Goal: Register for event/course

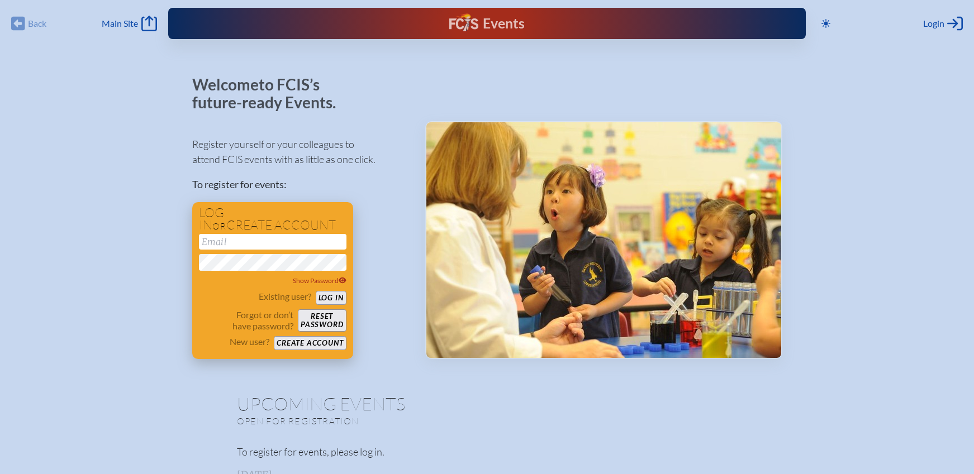
click at [258, 244] on input "email" at bounding box center [272, 242] width 147 height 16
type input "[PERSON_NAME][EMAIL_ADDRESS][PERSON_NAME][DOMAIN_NAME]"
click at [324, 297] on button "Log in" at bounding box center [331, 298] width 31 height 14
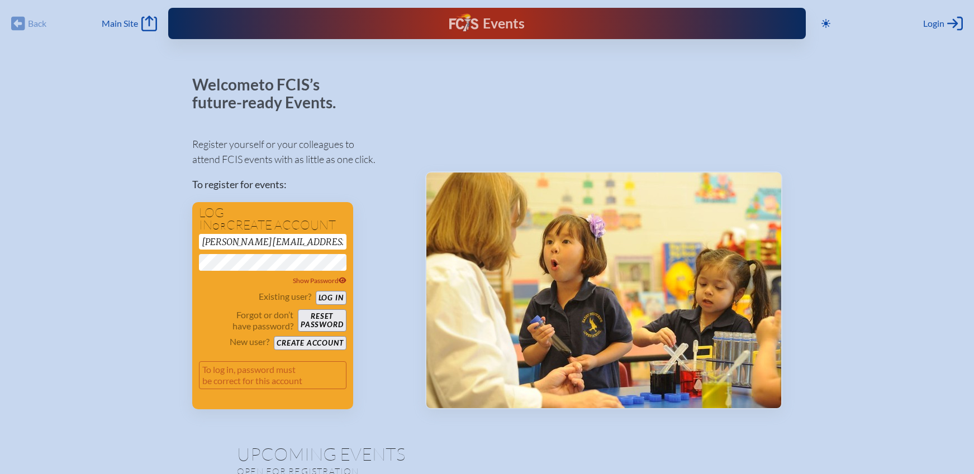
drag, startPoint x: 121, startPoint y: 295, endPoint x: 139, endPoint y: 302, distance: 19.4
click at [314, 341] on button "Create account" at bounding box center [310, 343] width 72 height 14
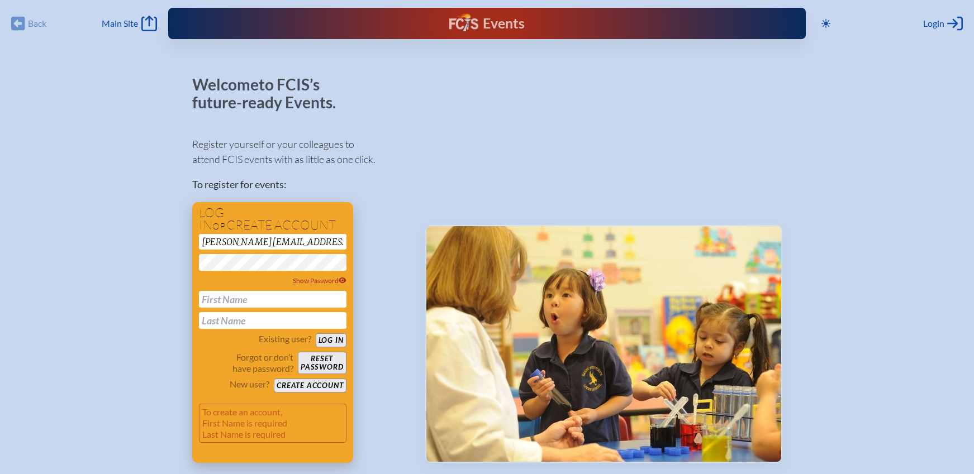
click at [297, 298] on input "text" at bounding box center [272, 299] width 147 height 17
type input "[PERSON_NAME]"
click at [310, 385] on button "Create account" at bounding box center [310, 386] width 72 height 14
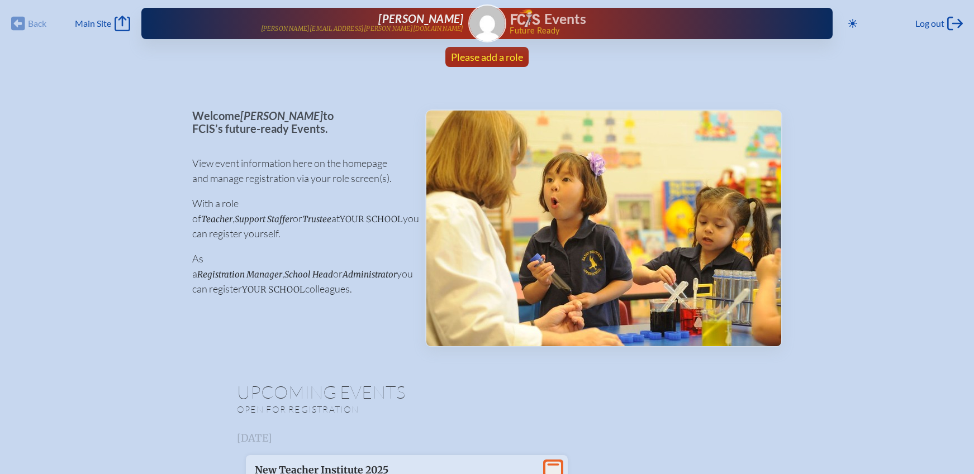
click at [487, 56] on span "Please add a role" at bounding box center [487, 57] width 72 height 12
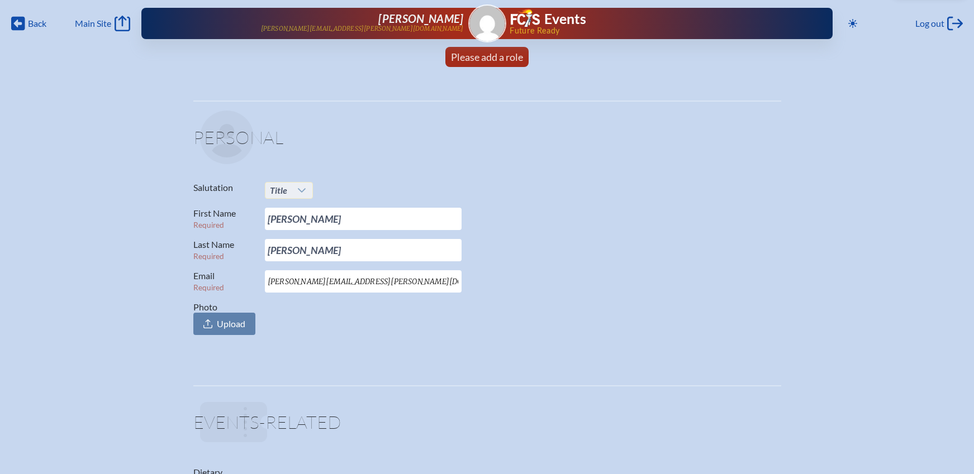
click at [294, 189] on div at bounding box center [302, 191] width 21 height 16
click at [281, 245] on li "Dr." at bounding box center [289, 243] width 48 height 16
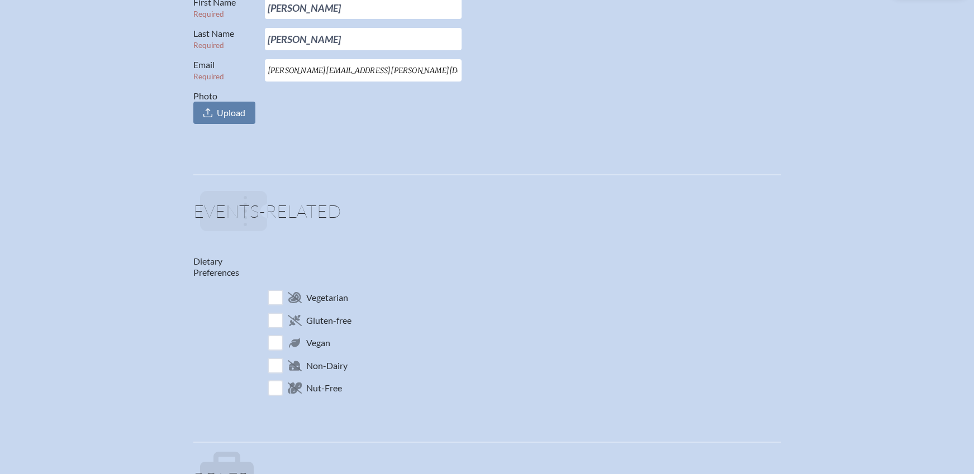
scroll to position [213, 0]
click at [275, 360] on input "checkbox" at bounding box center [275, 364] width 20 height 20
checkbox input "true"
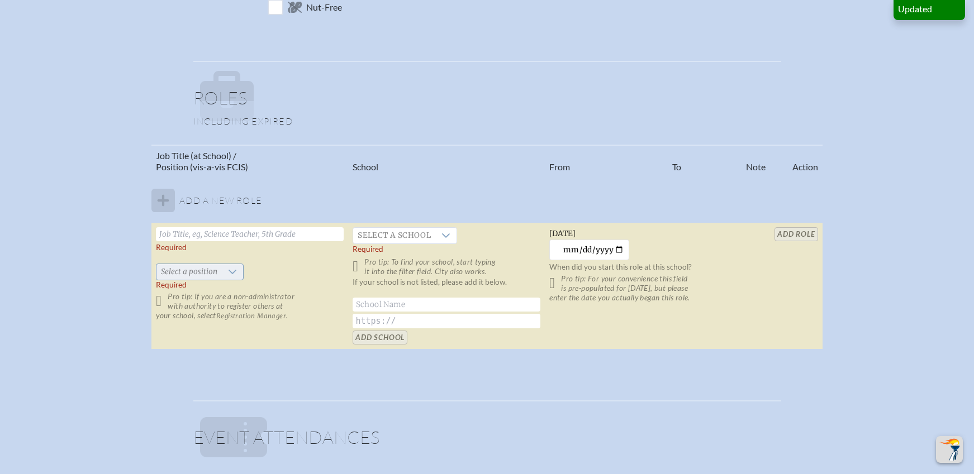
scroll to position [594, 0]
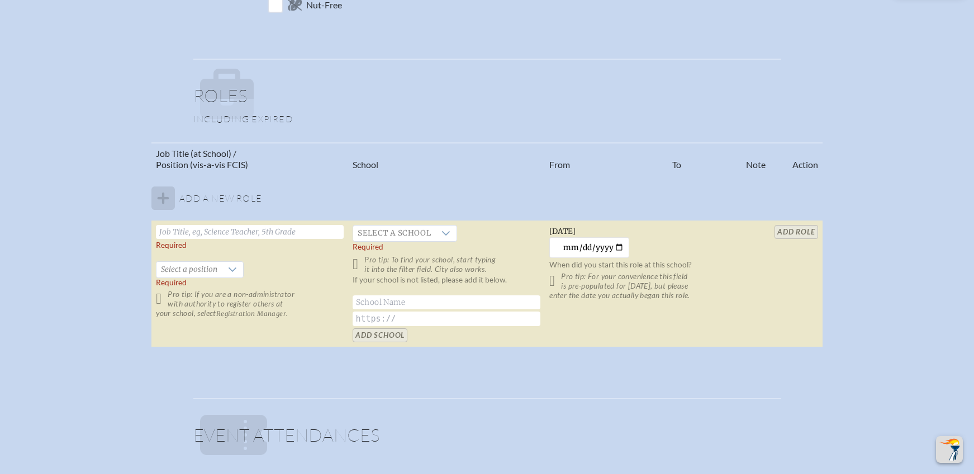
click at [206, 233] on input "text" at bounding box center [250, 232] width 188 height 14
type input "Head of School"
click at [394, 233] on span "Select a school" at bounding box center [394, 234] width 82 height 16
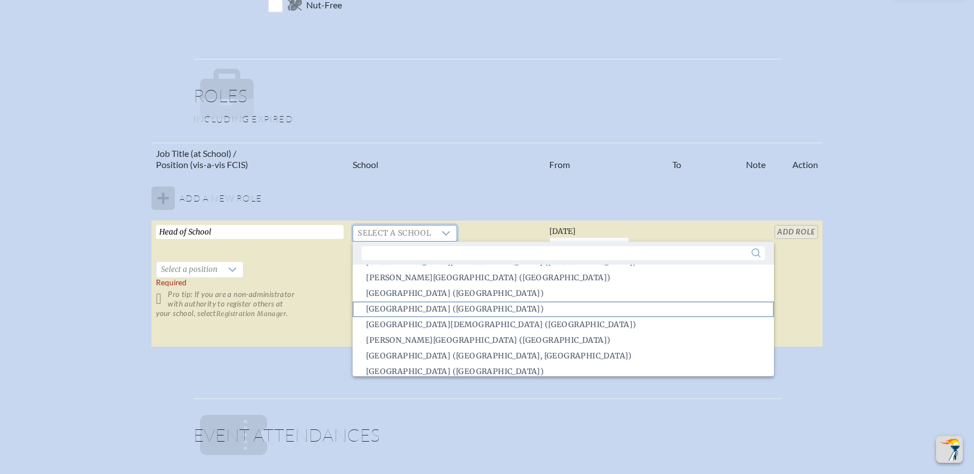
scroll to position [289, 0]
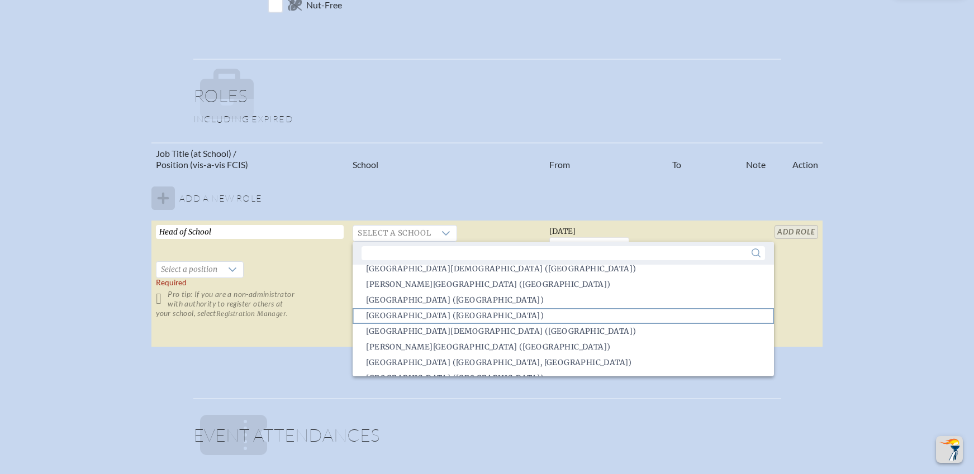
click at [393, 311] on span "[GEOGRAPHIC_DATA] ([GEOGRAPHIC_DATA])" at bounding box center [455, 316] width 178 height 11
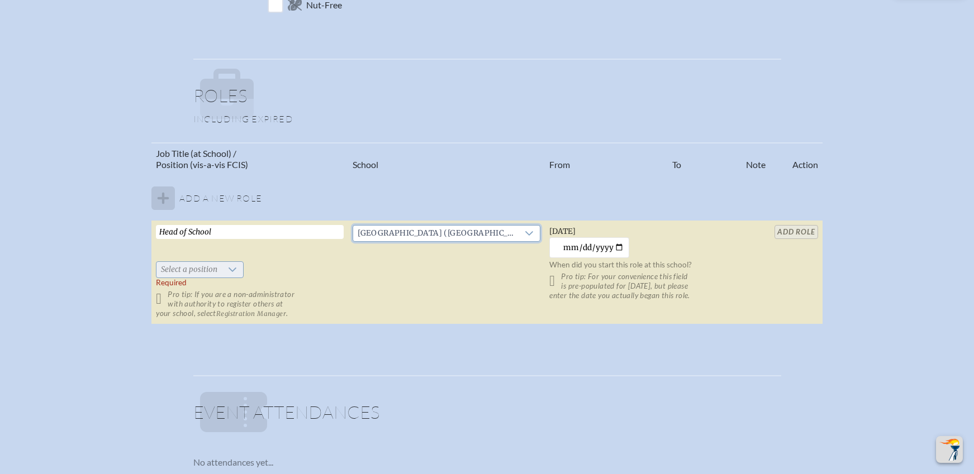
click at [199, 269] on span "Select a position" at bounding box center [188, 270] width 65 height 16
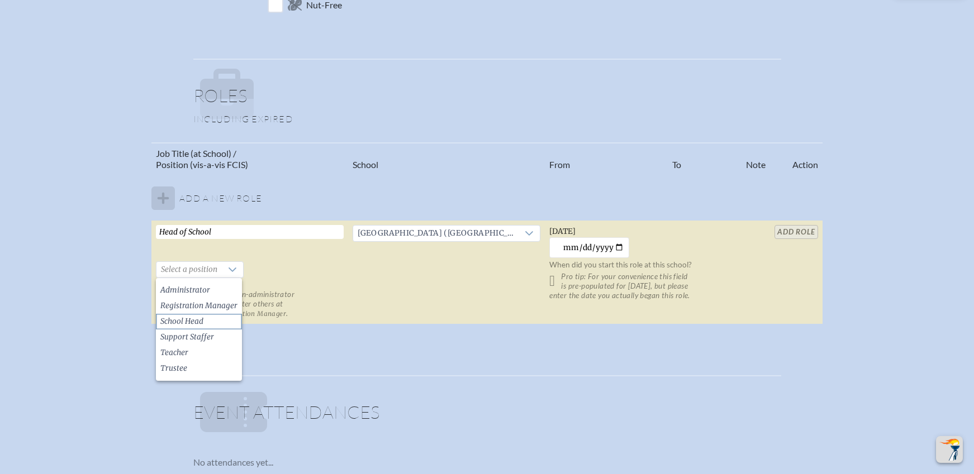
click at [199, 320] on span "School Head" at bounding box center [181, 321] width 43 height 11
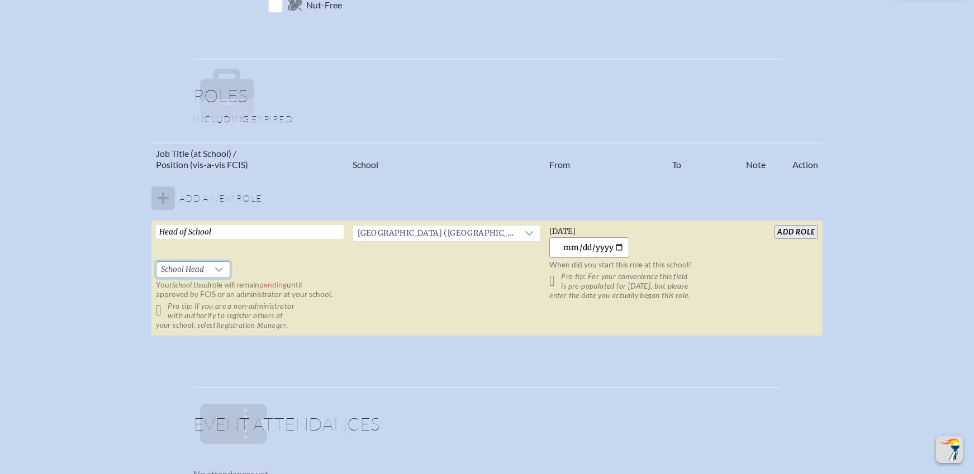
click at [580, 249] on input "[DATE]" at bounding box center [589, 247] width 80 height 21
click at [619, 246] on input "[DATE]" at bounding box center [589, 247] width 80 height 21
type input "[DATE]"
click at [784, 232] on input "add Role" at bounding box center [795, 232] width 43 height 14
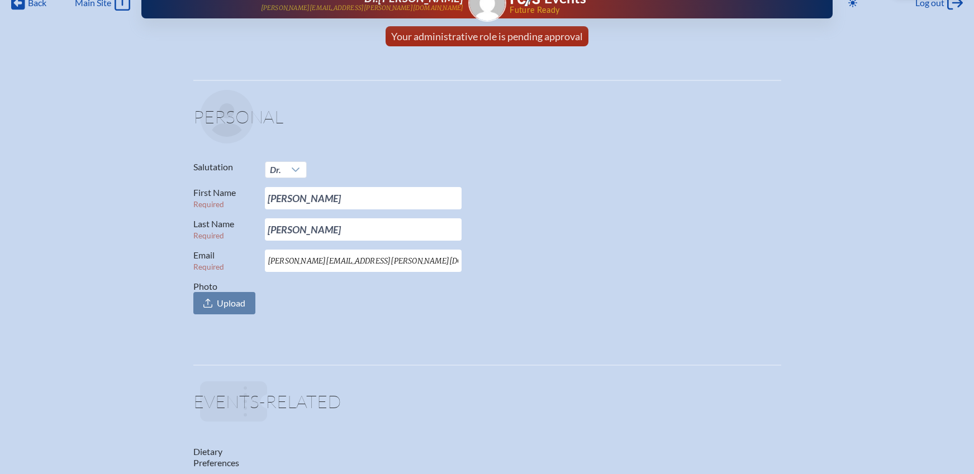
scroll to position [0, 0]
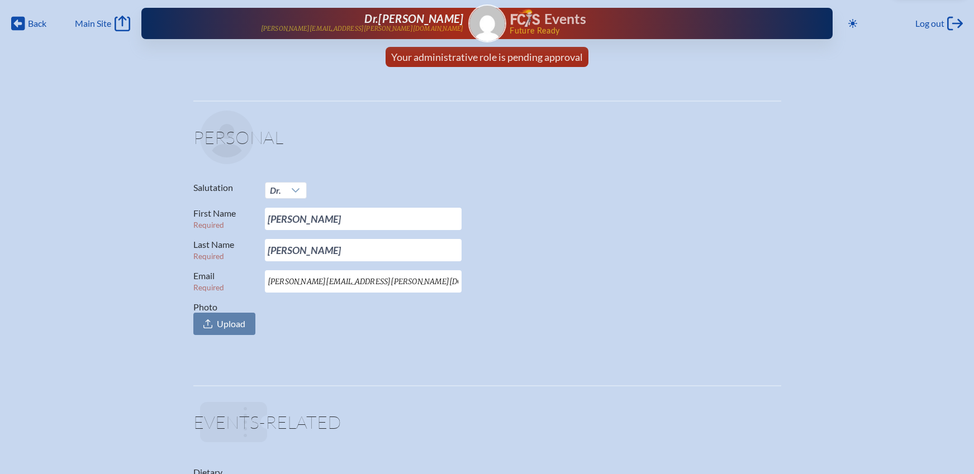
click at [533, 18] on img at bounding box center [525, 18] width 29 height 18
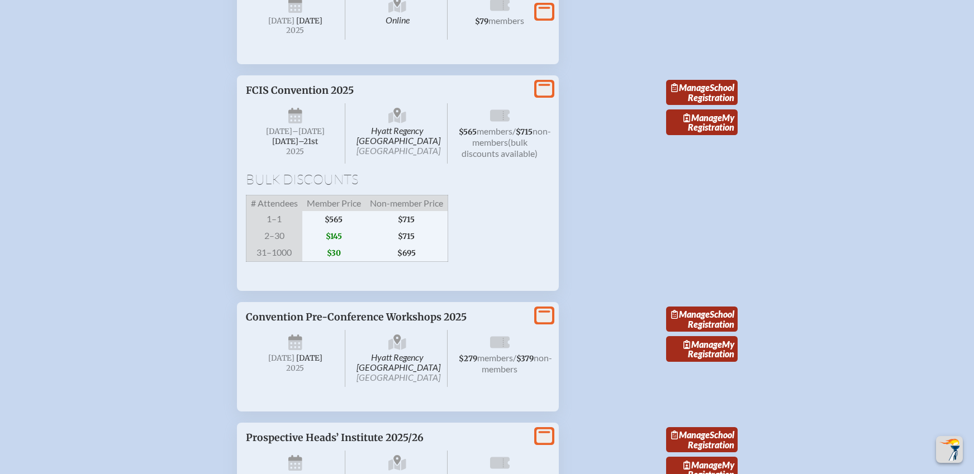
scroll to position [2005, 0]
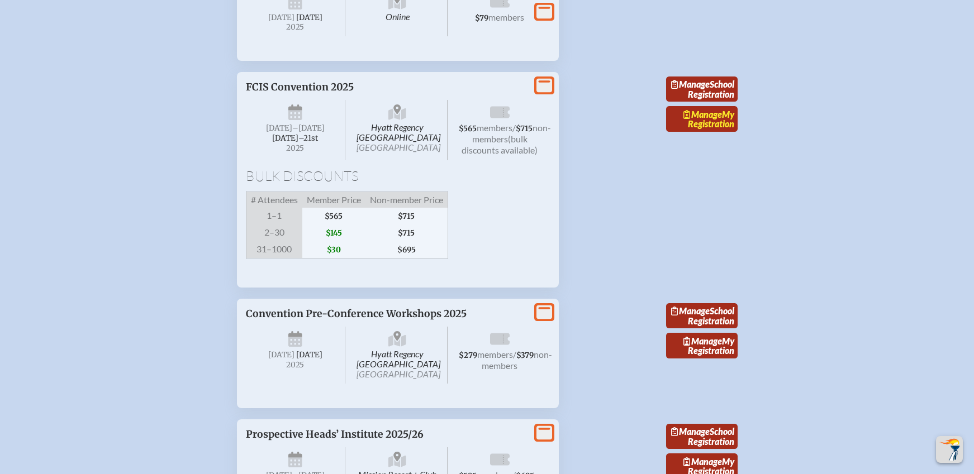
click at [706, 132] on link "Manage My Registration" at bounding box center [701, 119] width 71 height 26
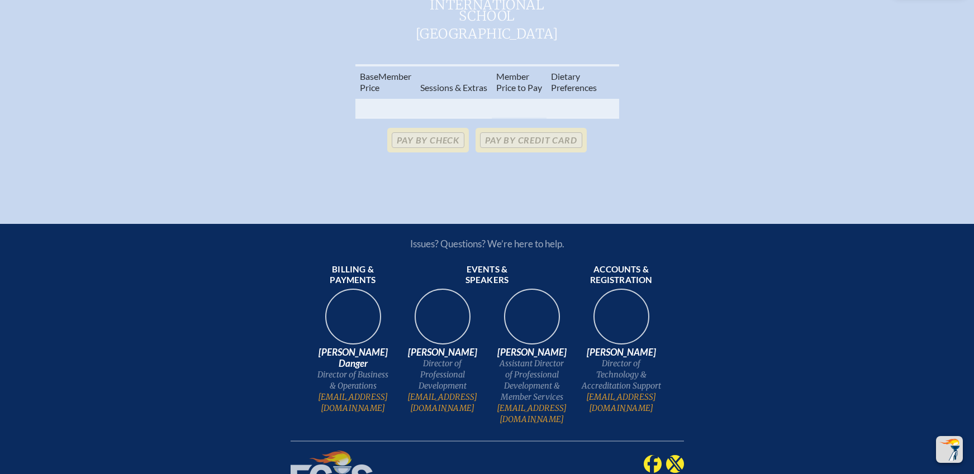
scroll to position [427, 0]
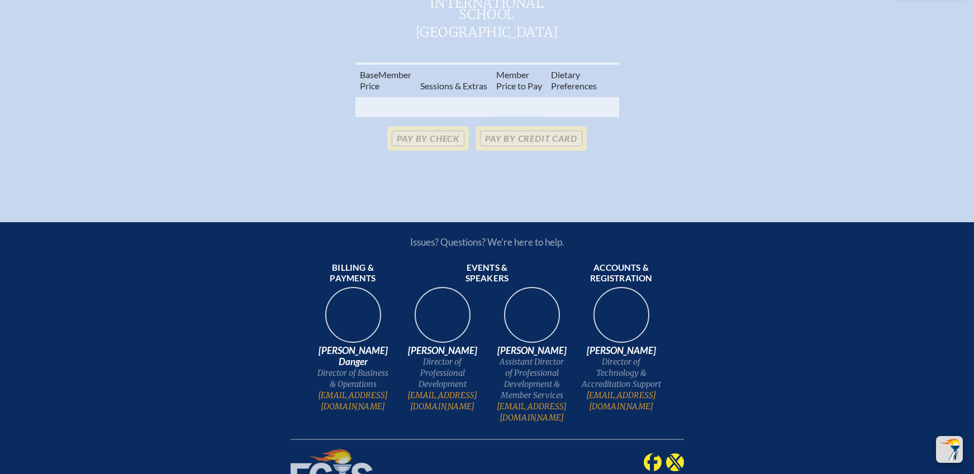
click at [435, 117] on th at bounding box center [454, 107] width 76 height 20
click at [371, 117] on th at bounding box center [385, 107] width 60 height 20
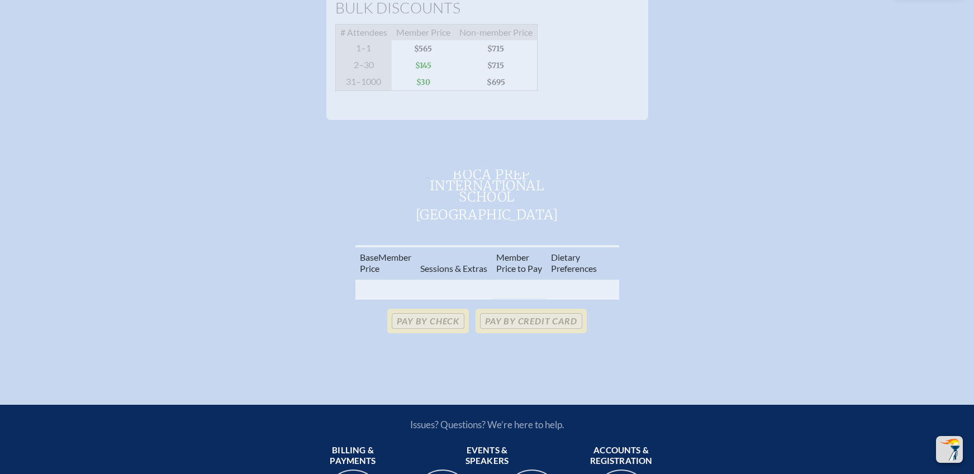
scroll to position [0, 0]
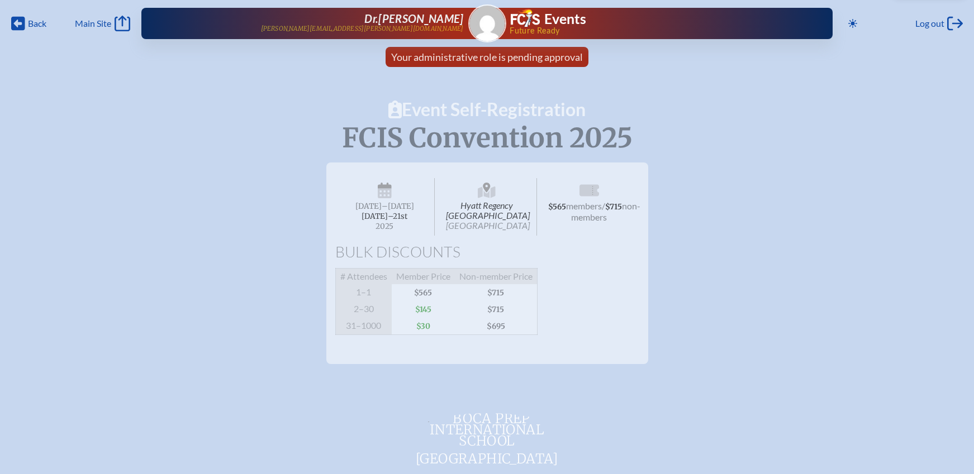
click at [35, 20] on span "Back" at bounding box center [37, 23] width 18 height 11
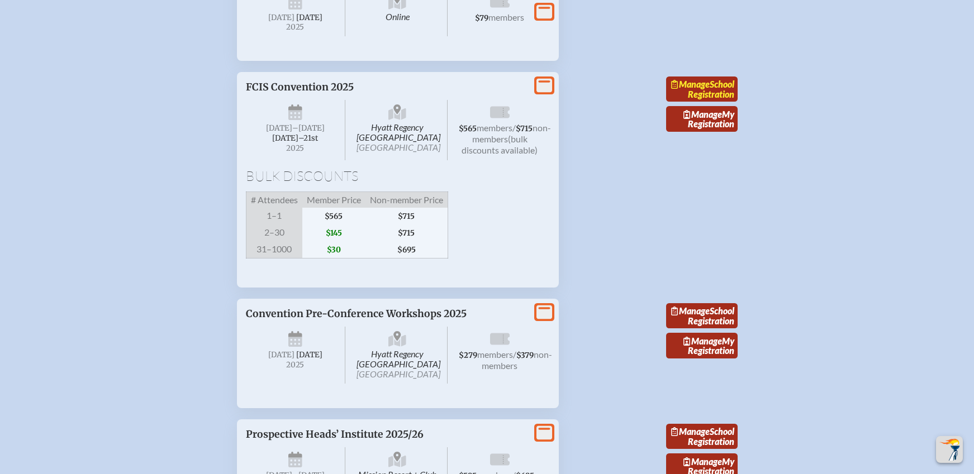
click at [702, 102] on link "Manage School Registration" at bounding box center [701, 90] width 71 height 26
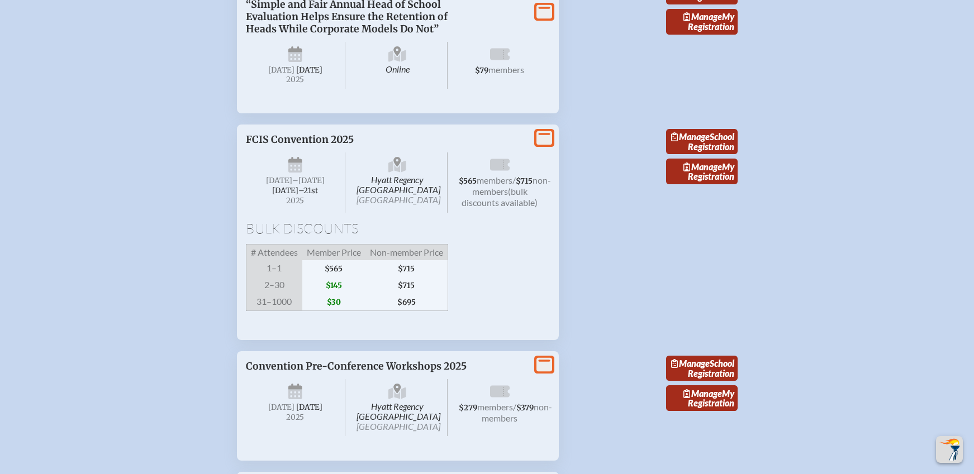
scroll to position [1962, 0]
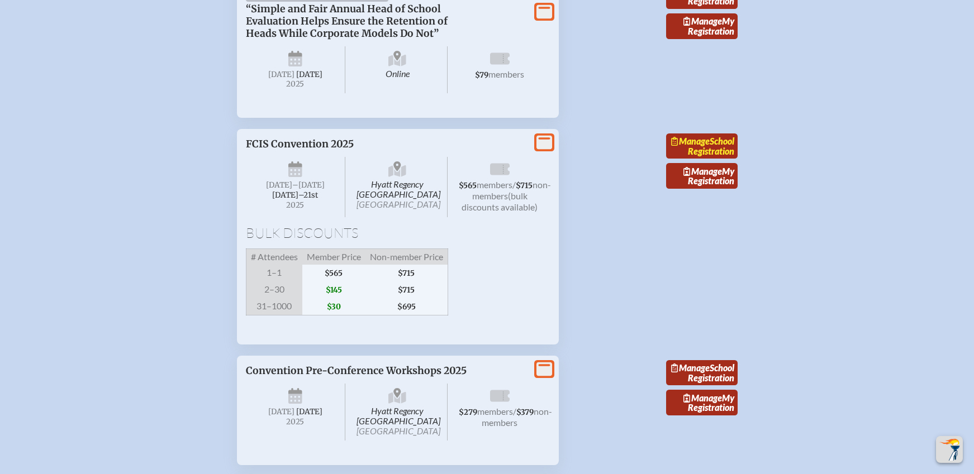
click at [698, 159] on link "Manage School Registration" at bounding box center [701, 147] width 71 height 26
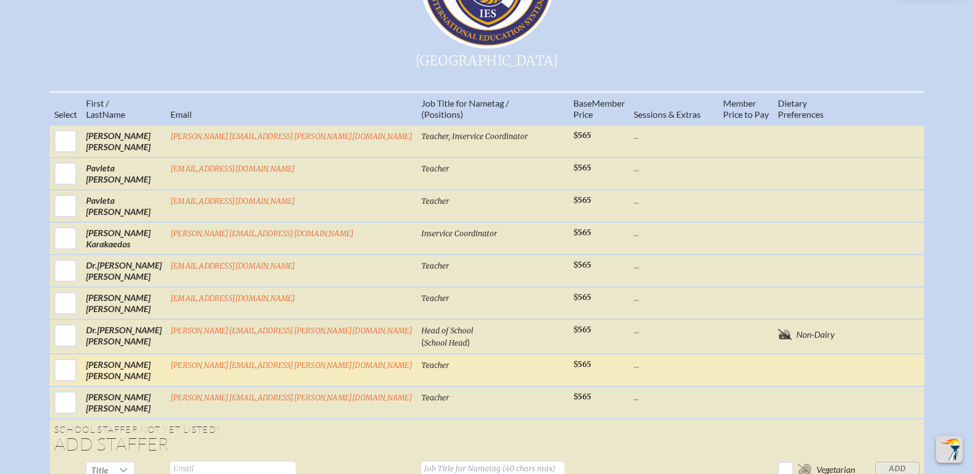
scroll to position [513, 0]
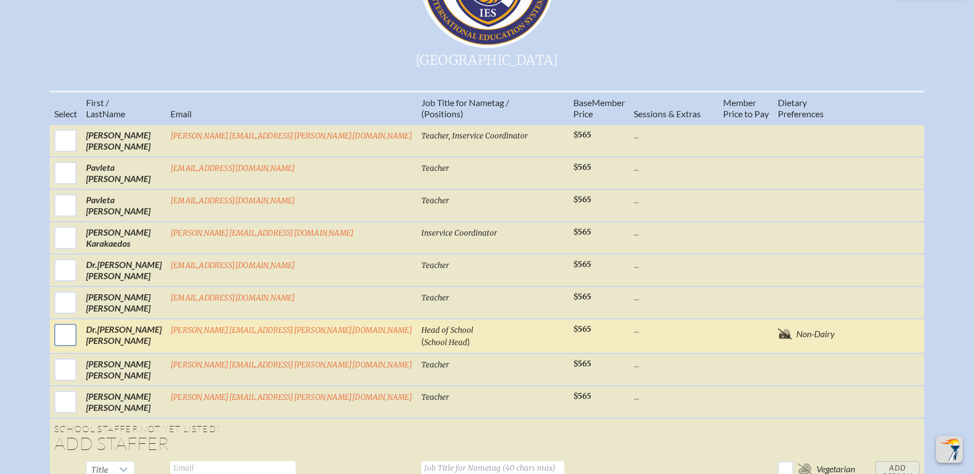
click at [79, 345] on input "checkbox" at bounding box center [65, 335] width 28 height 28
checkbox input "true"
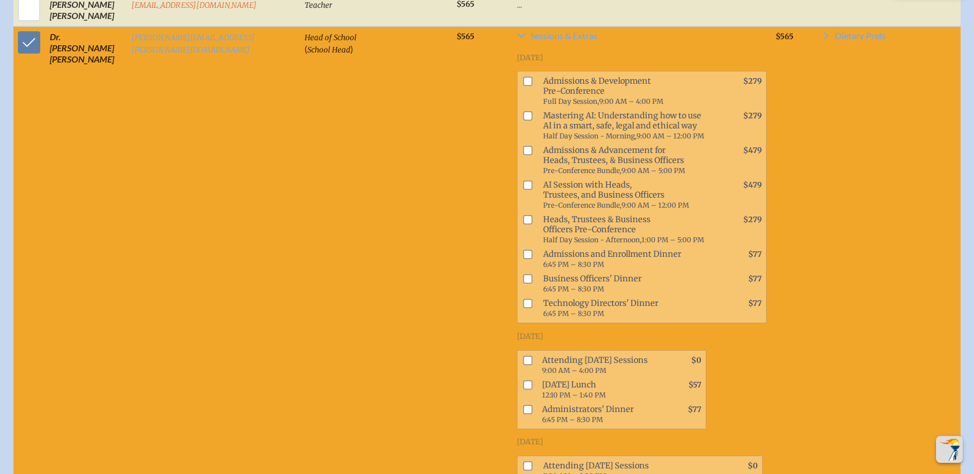
scroll to position [835, 0]
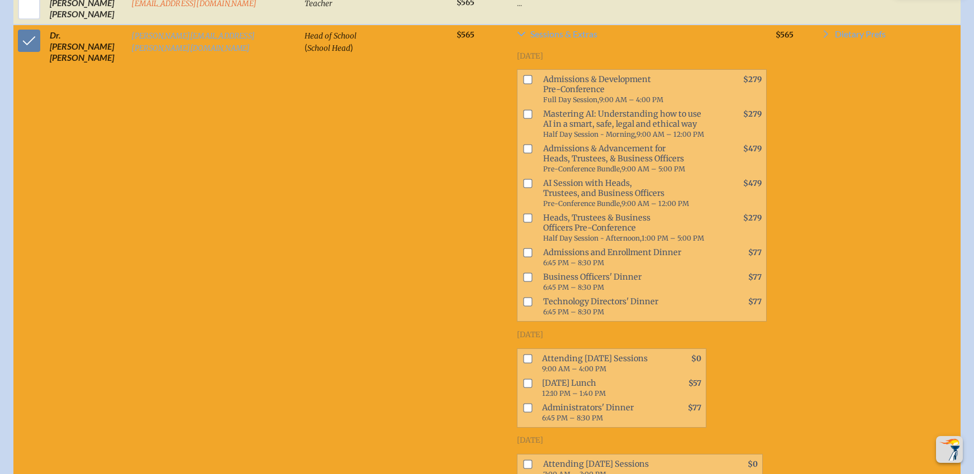
click at [523, 354] on input "checkbox" at bounding box center [527, 358] width 9 height 9
checkbox input "true"
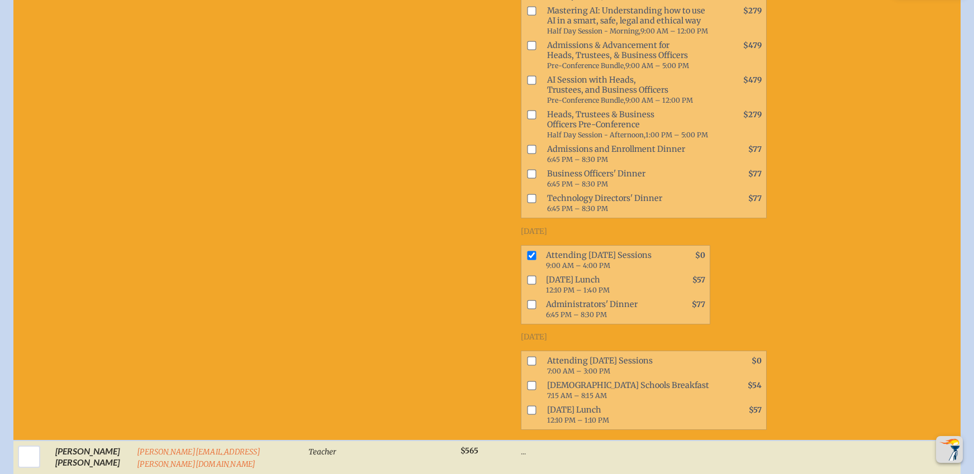
scroll to position [940, 0]
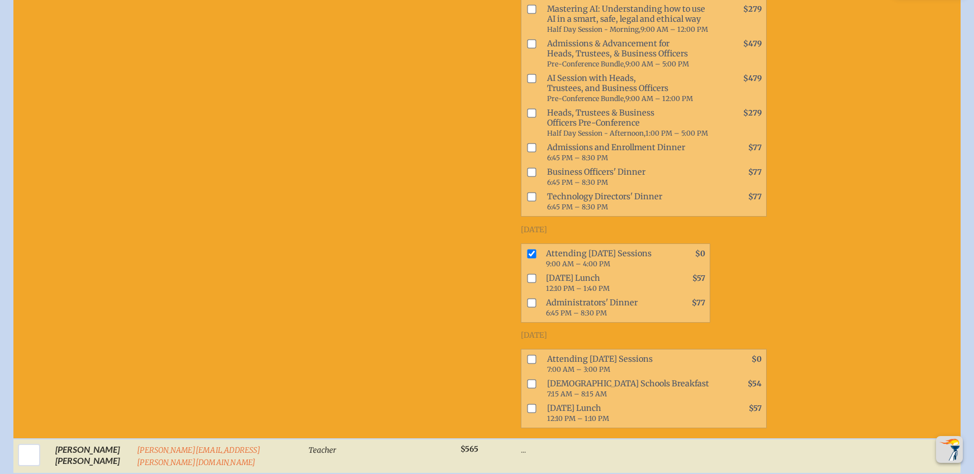
click at [527, 355] on input "checkbox" at bounding box center [531, 359] width 9 height 9
checkbox input "true"
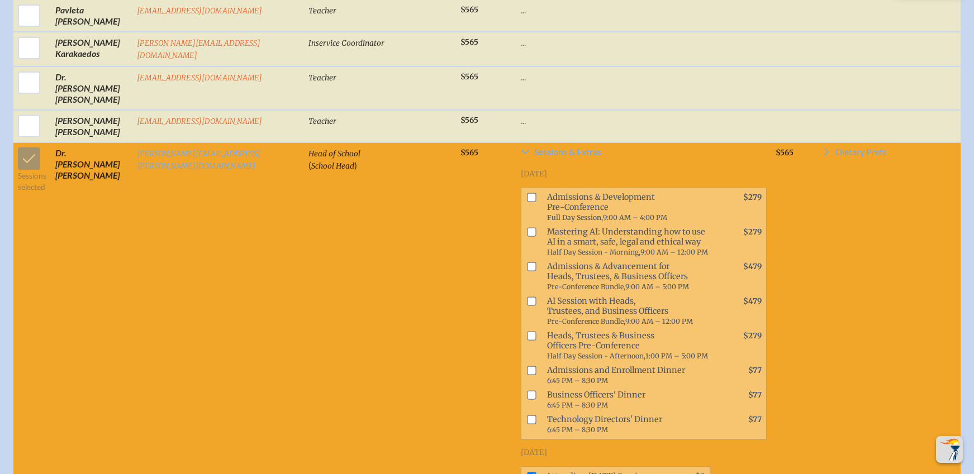
scroll to position [717, 0]
click at [835, 147] on span "Dietary Prefs" at bounding box center [860, 151] width 51 height 9
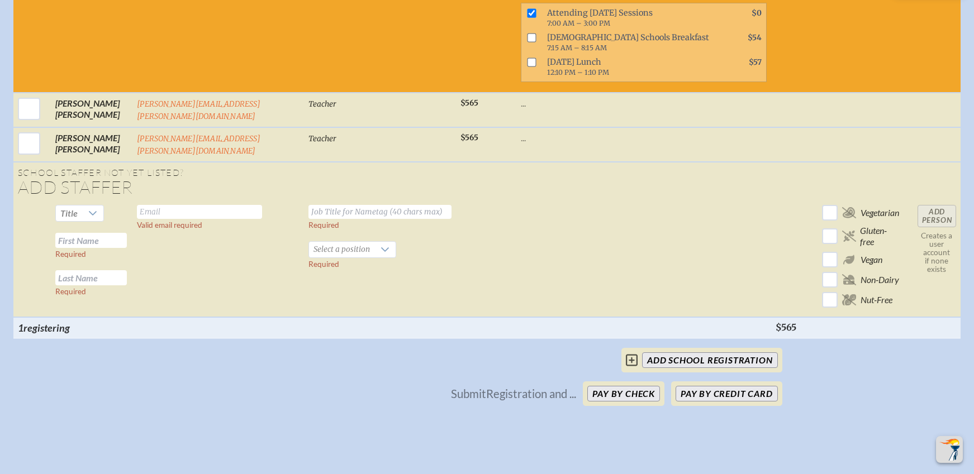
scroll to position [1286, 0]
click at [683, 352] on input "add School Registration" at bounding box center [709, 360] width 135 height 16
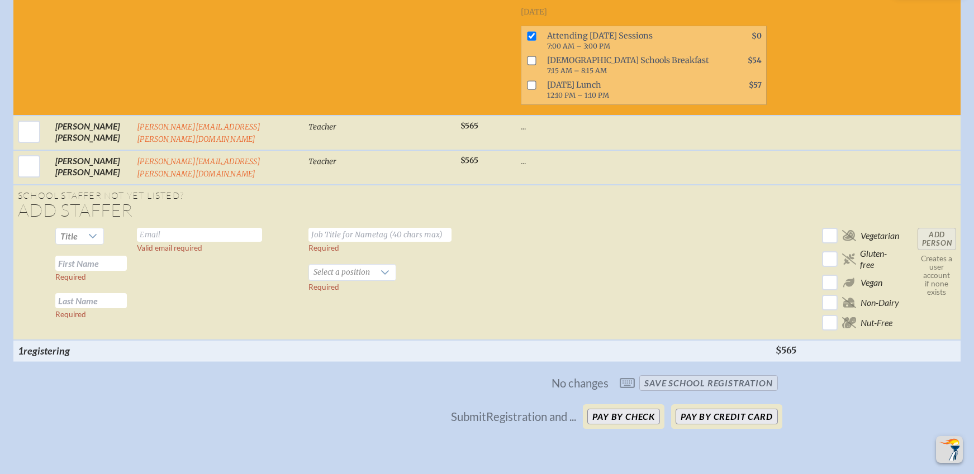
scroll to position [1262, 0]
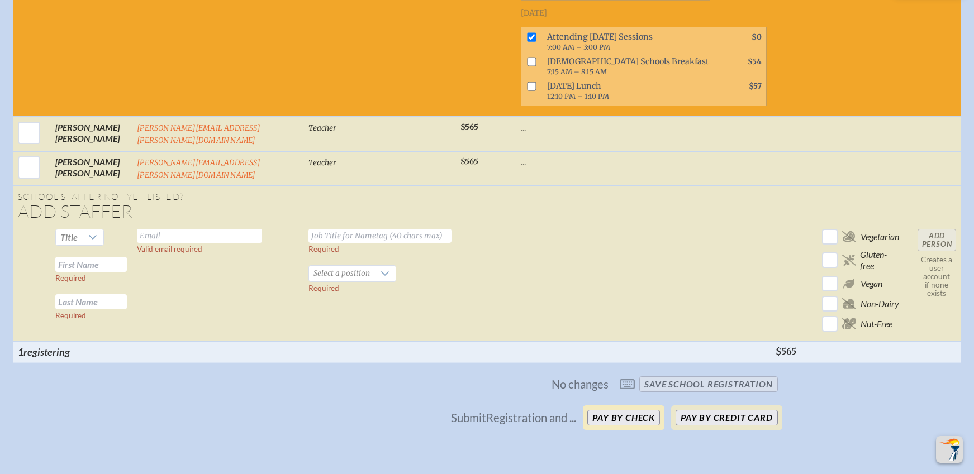
click at [626, 410] on button "Pay by Check" at bounding box center [623, 418] width 73 height 16
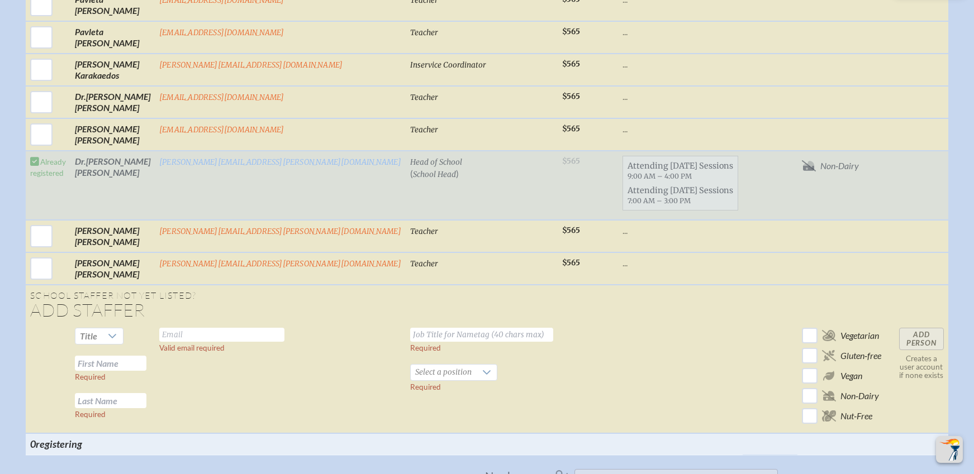
scroll to position [685, 0]
